Goal: Task Accomplishment & Management: Complete application form

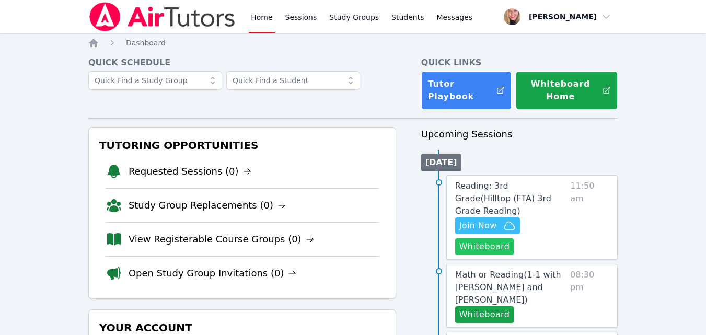
click at [487, 238] on button "Whiteboard" at bounding box center [484, 246] width 59 height 17
click at [488, 219] on span "Join Now" at bounding box center [478, 225] width 38 height 13
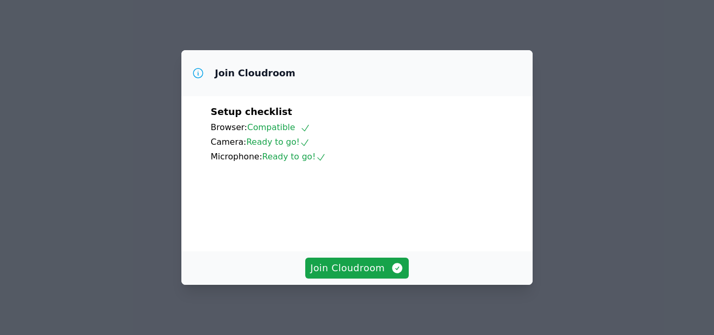
scroll to position [97, 0]
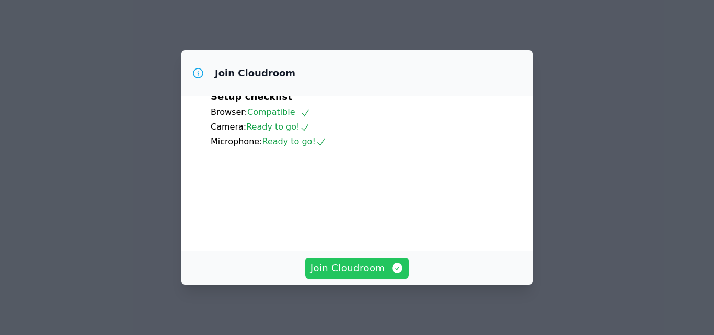
click at [367, 268] on span "Join Cloudroom" at bounding box center [357, 268] width 94 height 15
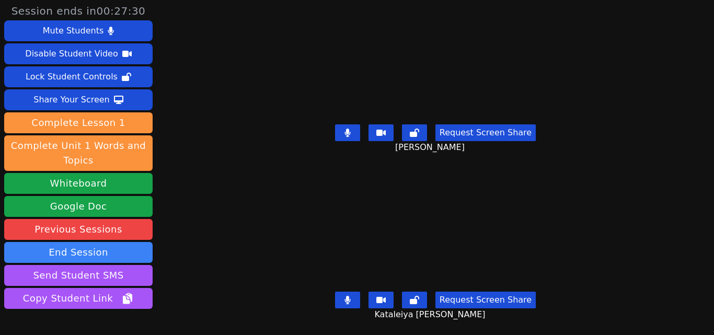
scroll to position [0, 0]
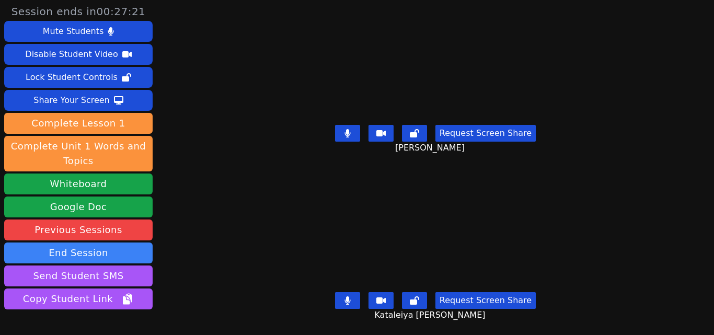
click at [353, 130] on button at bounding box center [347, 133] width 25 height 17
click at [348, 133] on button at bounding box center [347, 133] width 25 height 17
click at [348, 129] on icon at bounding box center [347, 133] width 6 height 8
click at [344, 296] on icon at bounding box center [347, 300] width 6 height 8
click at [343, 133] on button at bounding box center [347, 133] width 25 height 17
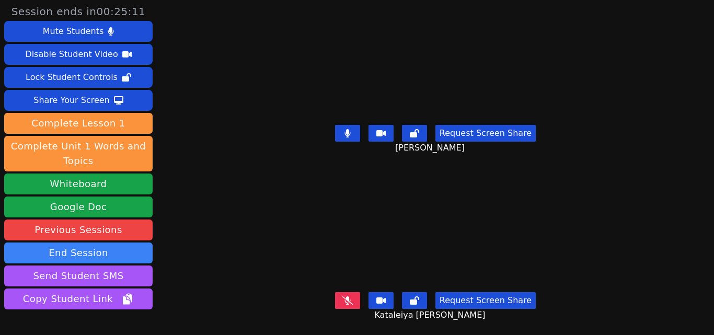
click at [347, 300] on button at bounding box center [347, 300] width 25 height 17
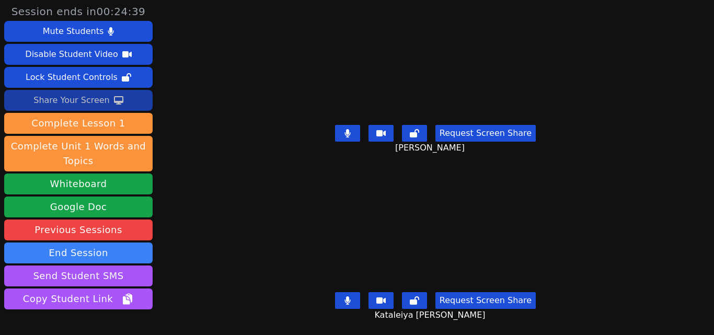
click at [115, 107] on button "Share Your Screen" at bounding box center [78, 100] width 148 height 21
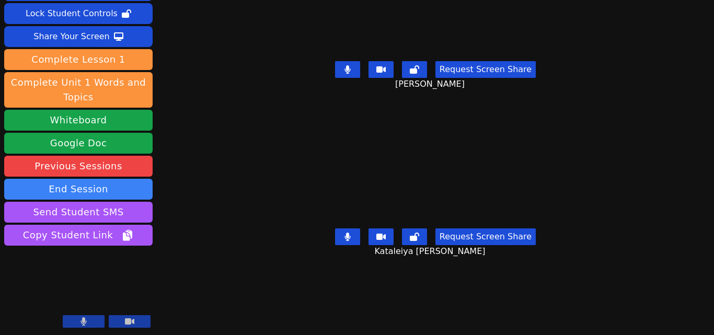
scroll to position [64, 0]
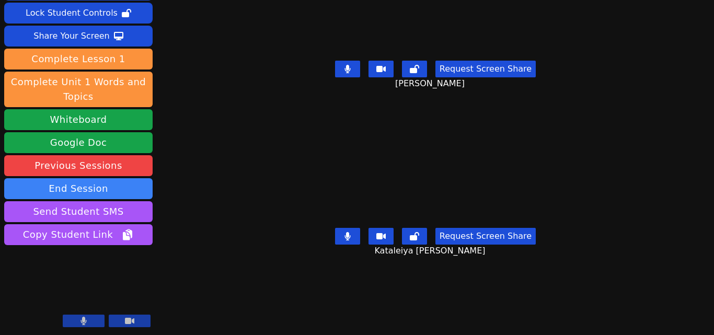
click at [352, 230] on button at bounding box center [347, 236] width 25 height 17
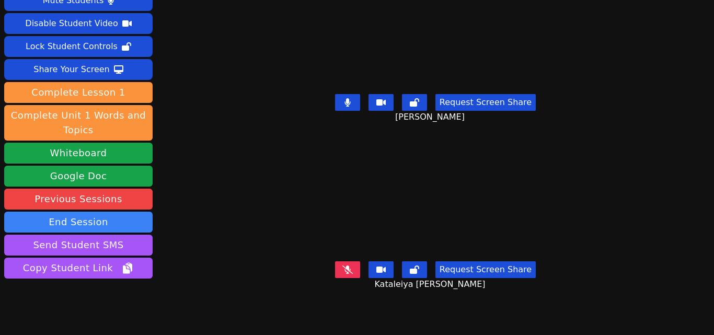
scroll to position [0, 0]
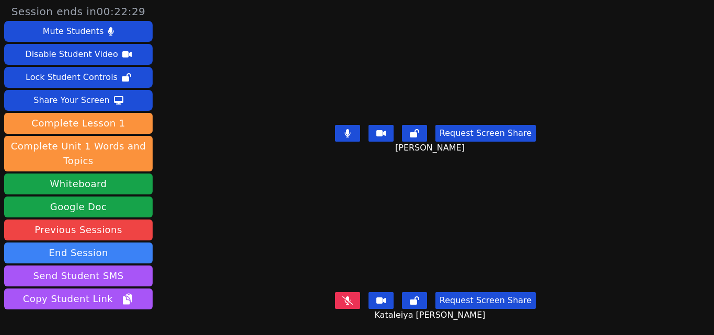
click at [344, 132] on icon at bounding box center [347, 133] width 6 height 8
click at [353, 292] on button at bounding box center [347, 300] width 25 height 17
click at [348, 131] on icon at bounding box center [347, 133] width 10 height 8
click at [347, 132] on icon at bounding box center [347, 133] width 10 height 8
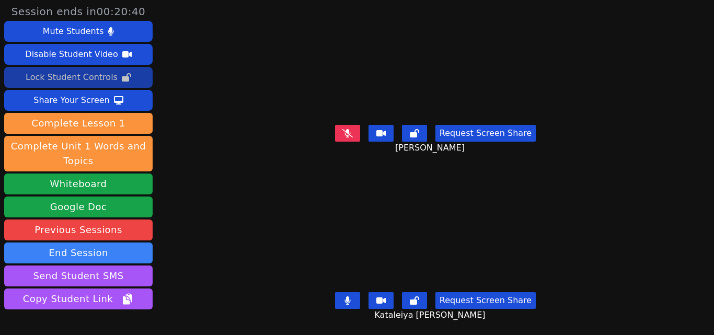
click at [122, 80] on icon at bounding box center [126, 77] width 9 height 8
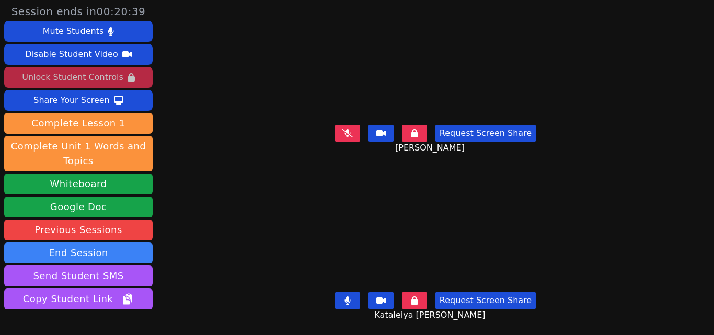
click at [120, 80] on button "Unlock Student Controls" at bounding box center [78, 77] width 148 height 21
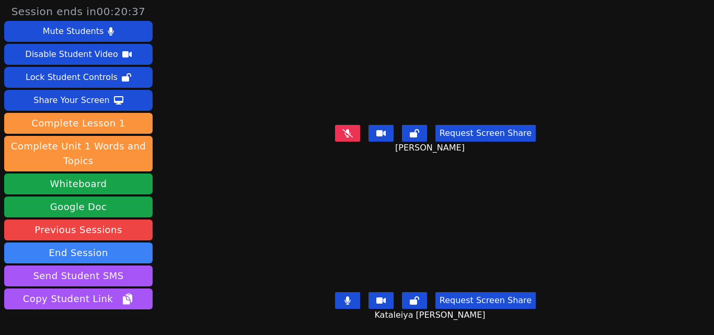
click at [343, 125] on button at bounding box center [347, 133] width 25 height 17
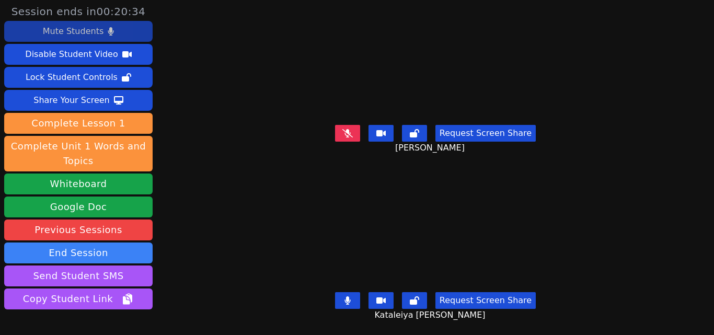
click at [111, 37] on button "Mute Students" at bounding box center [78, 31] width 148 height 21
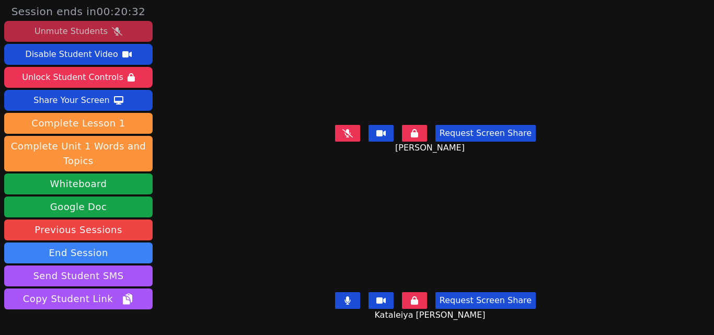
click at [111, 37] on button "Unmute Students" at bounding box center [78, 31] width 148 height 21
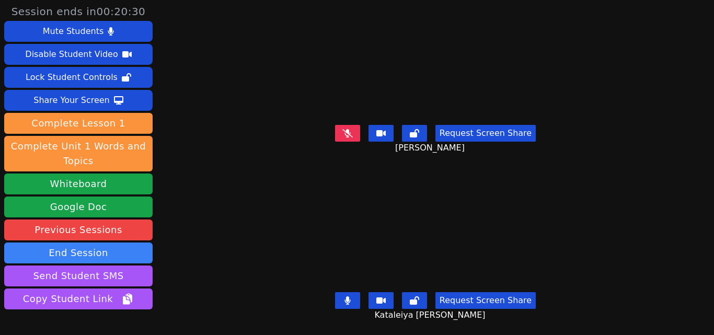
click at [343, 129] on icon at bounding box center [347, 133] width 10 height 8
click at [341, 292] on button at bounding box center [347, 300] width 25 height 17
click at [353, 134] on button at bounding box center [347, 133] width 25 height 17
click at [344, 296] on icon at bounding box center [347, 300] width 10 height 8
click at [338, 127] on button at bounding box center [347, 133] width 25 height 17
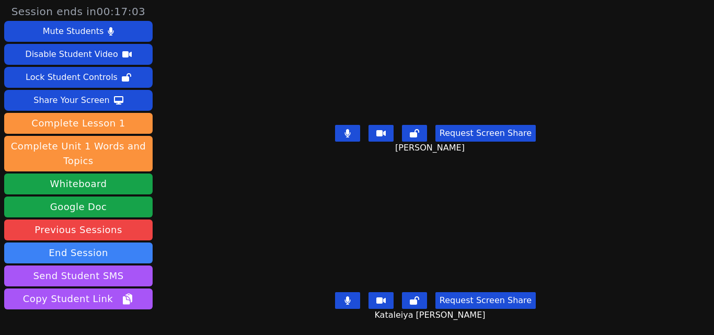
click at [341, 297] on button at bounding box center [347, 300] width 25 height 17
click at [343, 296] on icon at bounding box center [347, 300] width 10 height 8
click at [346, 130] on icon at bounding box center [347, 133] width 6 height 8
click at [344, 129] on icon at bounding box center [347, 133] width 10 height 8
click at [347, 296] on icon at bounding box center [347, 300] width 6 height 8
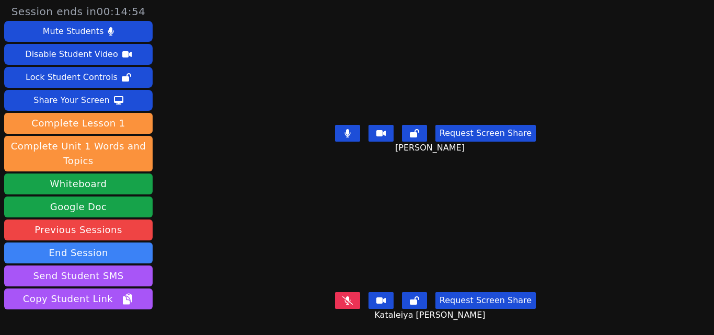
click at [347, 296] on icon at bounding box center [347, 300] width 10 height 8
click at [345, 129] on icon at bounding box center [347, 133] width 6 height 8
click at [345, 129] on icon at bounding box center [347, 133] width 10 height 8
click at [355, 293] on button at bounding box center [347, 300] width 25 height 17
click at [351, 296] on icon at bounding box center [347, 300] width 10 height 8
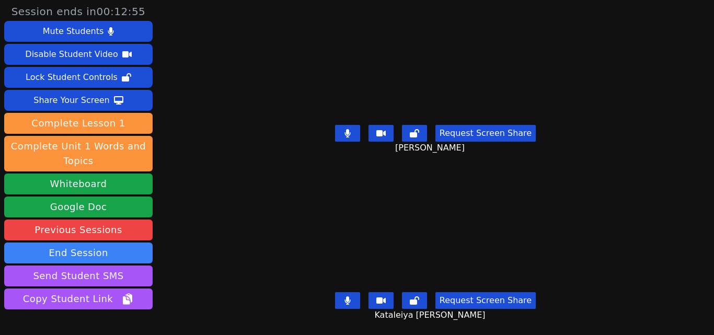
click at [347, 130] on icon at bounding box center [347, 133] width 6 height 8
click at [348, 297] on button at bounding box center [347, 300] width 25 height 17
click at [347, 292] on button at bounding box center [347, 300] width 25 height 17
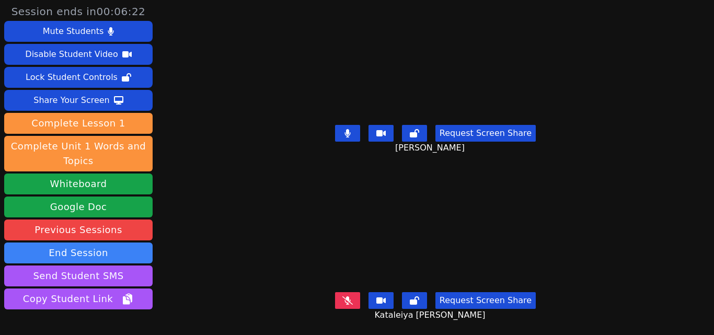
click at [351, 292] on button at bounding box center [347, 300] width 25 height 17
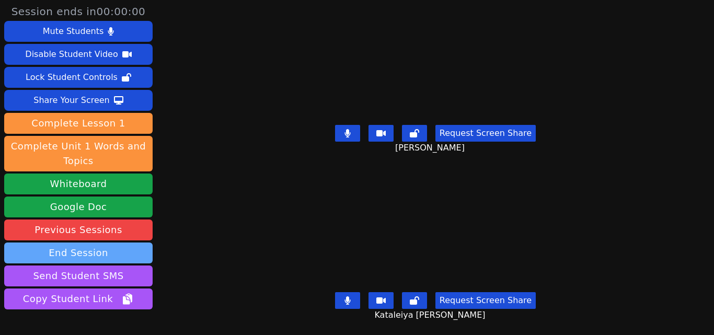
click at [130, 249] on button "End Session" at bounding box center [78, 252] width 148 height 21
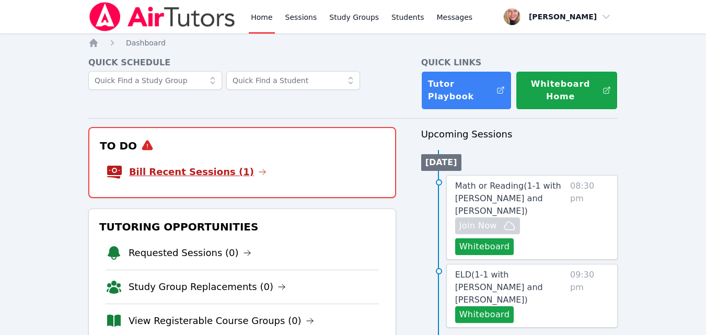
click at [194, 171] on link "Bill Recent Sessions (1)" at bounding box center [197, 172] width 137 height 15
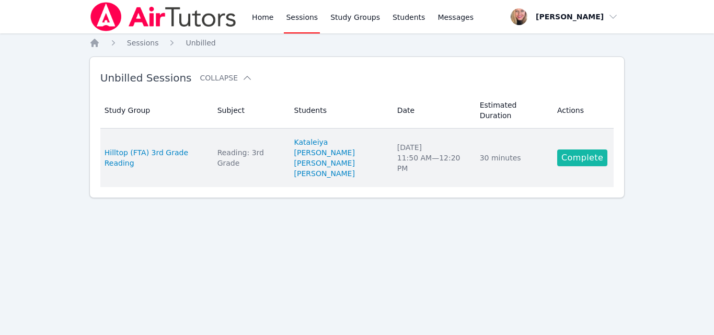
click at [565, 150] on link "Complete" at bounding box center [582, 157] width 50 height 17
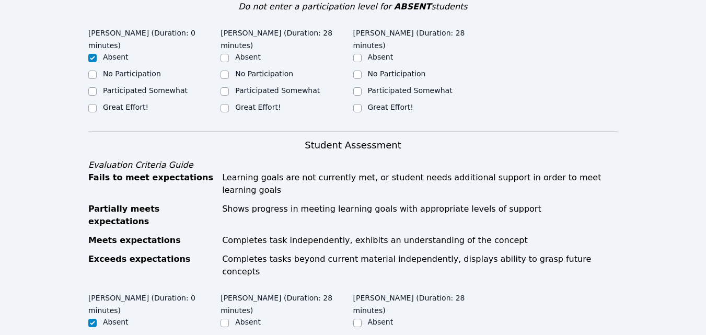
scroll to position [418, 0]
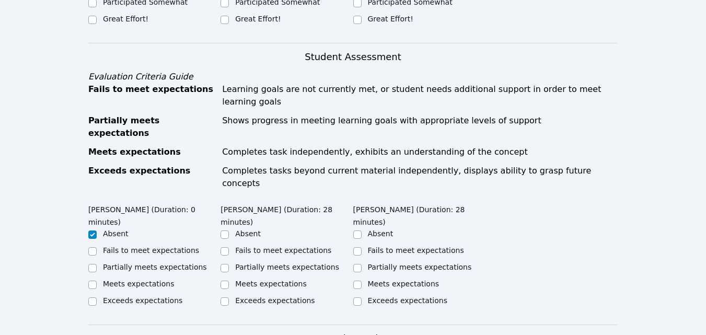
click at [383, 263] on label "Partially meets expectations" at bounding box center [420, 267] width 104 height 8
click at [362, 264] on input "Partially meets expectations" at bounding box center [357, 268] width 8 height 8
checkbox input "true"
click at [271, 263] on label "Partially meets expectations" at bounding box center [287, 267] width 104 height 8
click at [229, 264] on input "Partially meets expectations" at bounding box center [225, 268] width 8 height 8
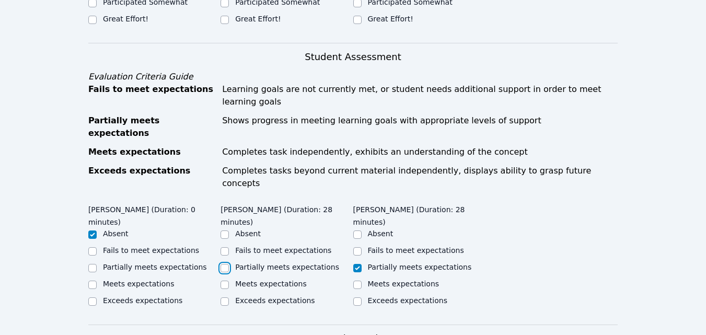
checkbox input "true"
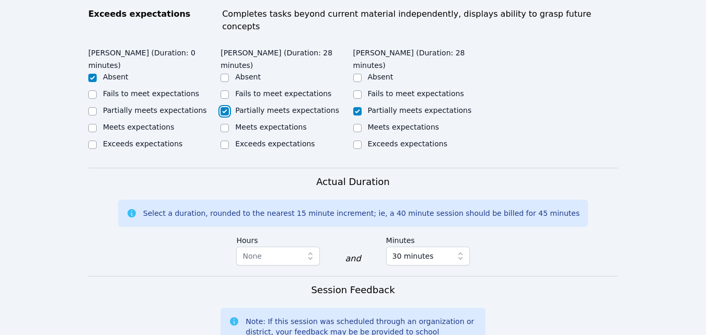
scroll to position [261, 0]
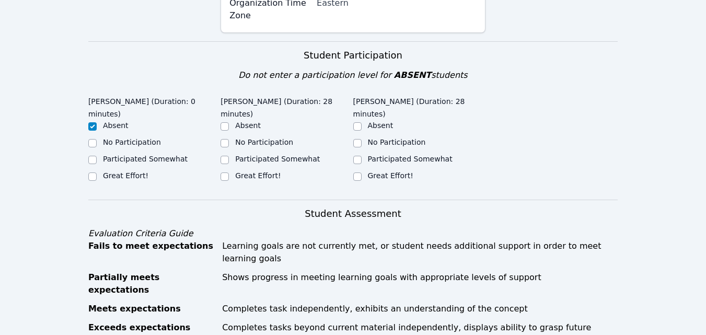
click at [246, 171] on label "Great Effort!" at bounding box center [257, 175] width 45 height 8
click at [229, 172] on input "Great Effort!" at bounding box center [225, 176] width 8 height 8
checkbox input "true"
click at [373, 171] on label "Great Effort!" at bounding box center [390, 175] width 45 height 8
click at [362, 172] on input "Great Effort!" at bounding box center [357, 176] width 8 height 8
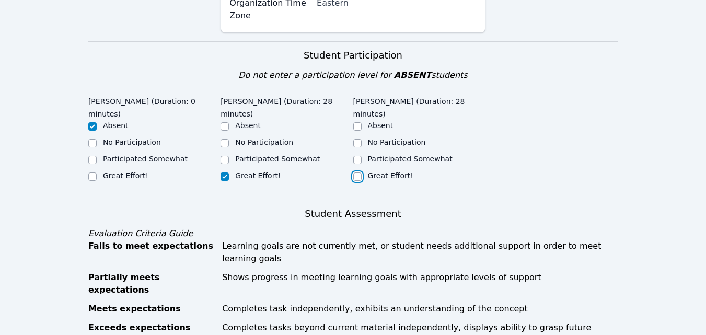
checkbox input "true"
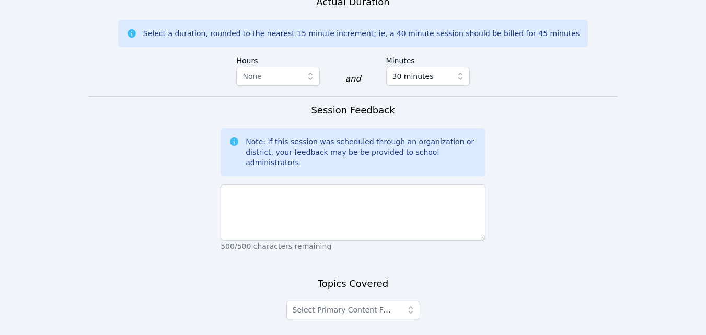
scroll to position [790, 0]
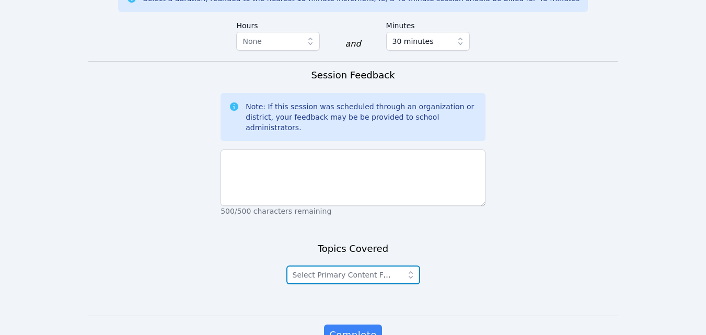
click at [376, 269] on span "Select Primary Content Focus" at bounding box center [344, 275] width 102 height 13
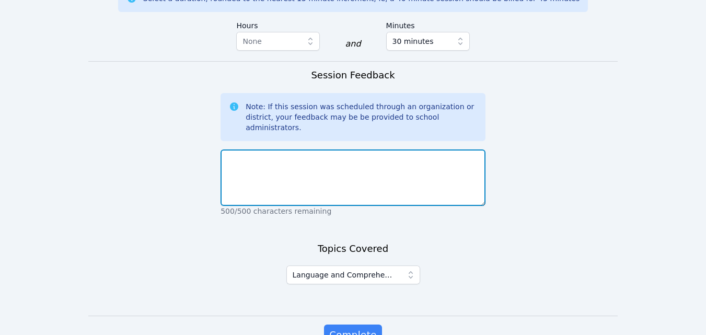
click at [338, 149] on textarea at bounding box center [353, 177] width 265 height 56
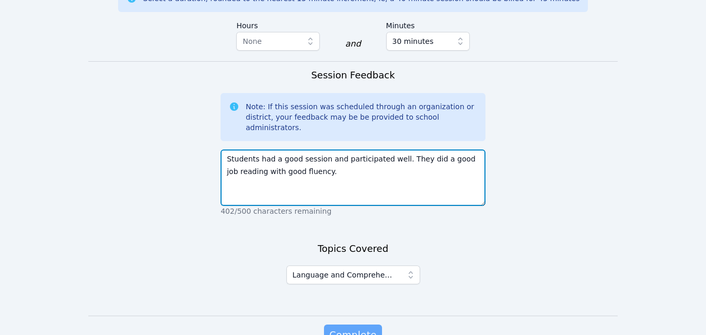
type textarea "Students had a good session and participated well. They did a good job reading …"
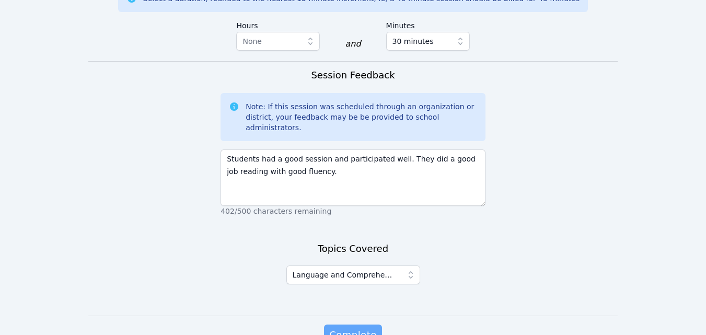
click at [362, 328] on span "Complete" at bounding box center [352, 335] width 47 height 15
